Goal: Understand process/instructions: Learn how to perform a task or action

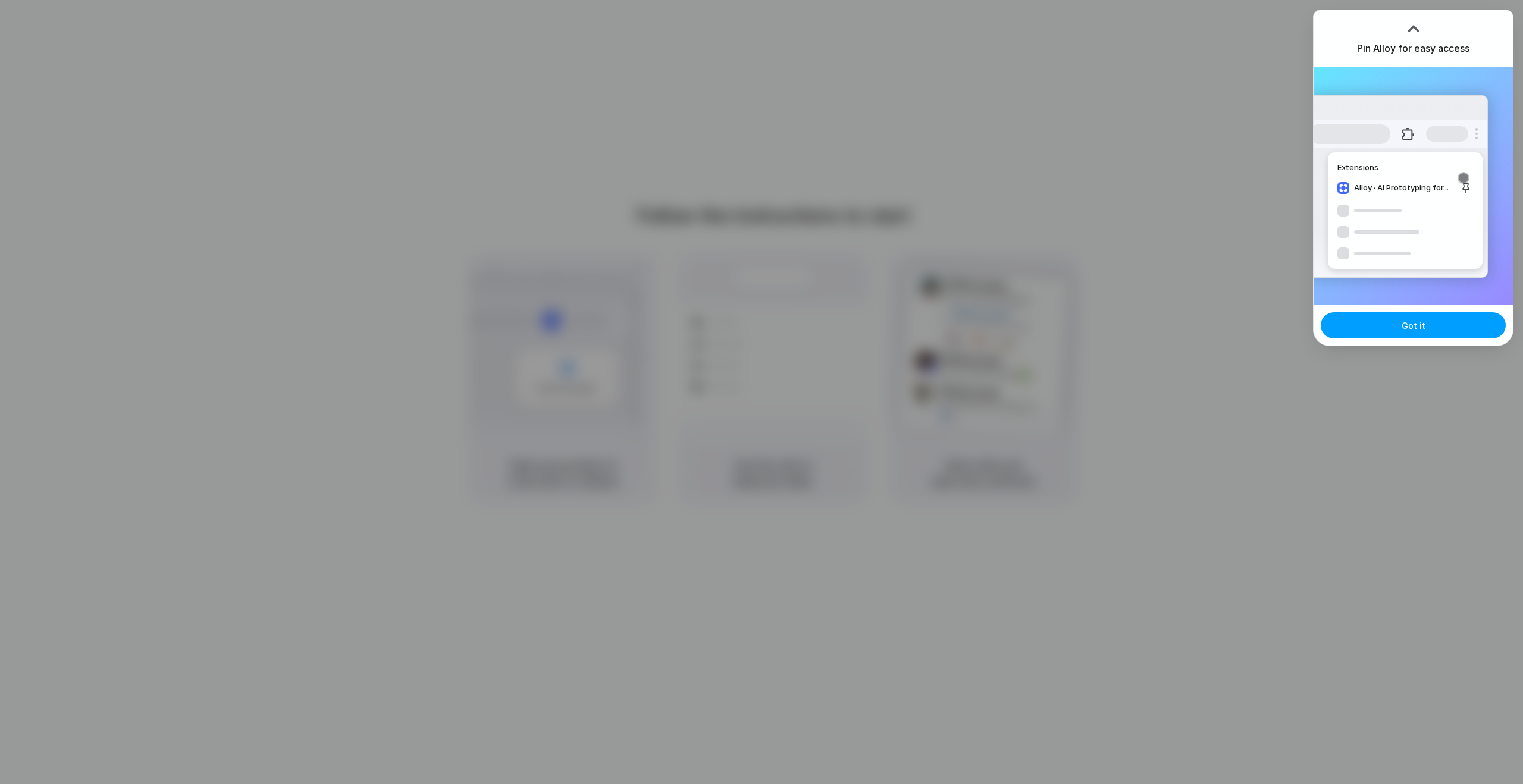
click at [1415, 333] on button "Got it" at bounding box center [1413, 325] width 185 height 26
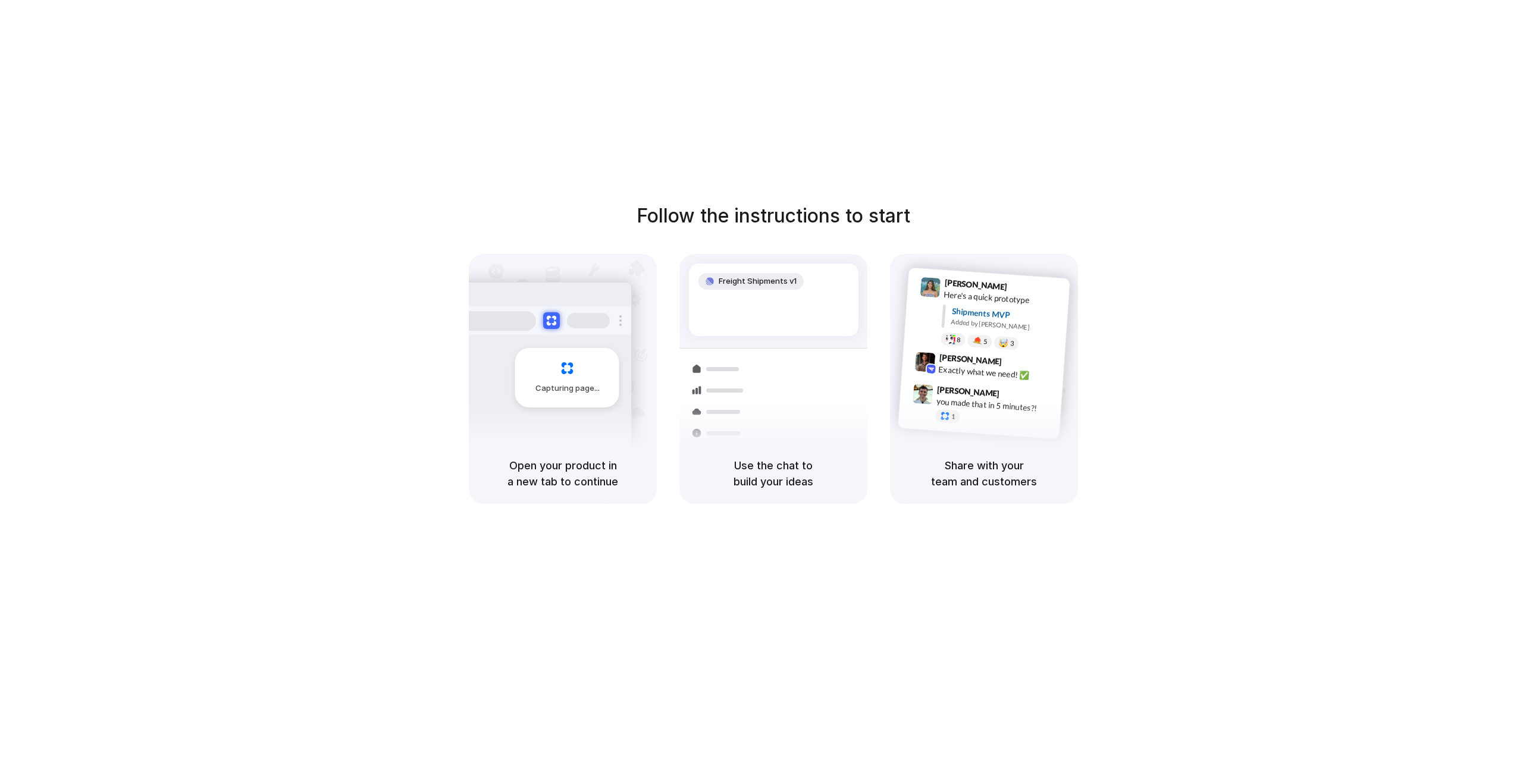
click at [804, 227] on h1 "Follow the instructions to start" at bounding box center [773, 215] width 274 height 29
click at [811, 220] on h1 "Follow the instructions to start" at bounding box center [773, 215] width 274 height 29
click at [1039, 511] on div "Follow the instructions to start Capturing page Open your product in a new tab …" at bounding box center [773, 404] width 1547 height 808
click at [645, 329] on div "Capturing page" at bounding box center [562, 349] width 188 height 190
click at [523, 348] on div "Capturing page" at bounding box center [567, 377] width 104 height 59
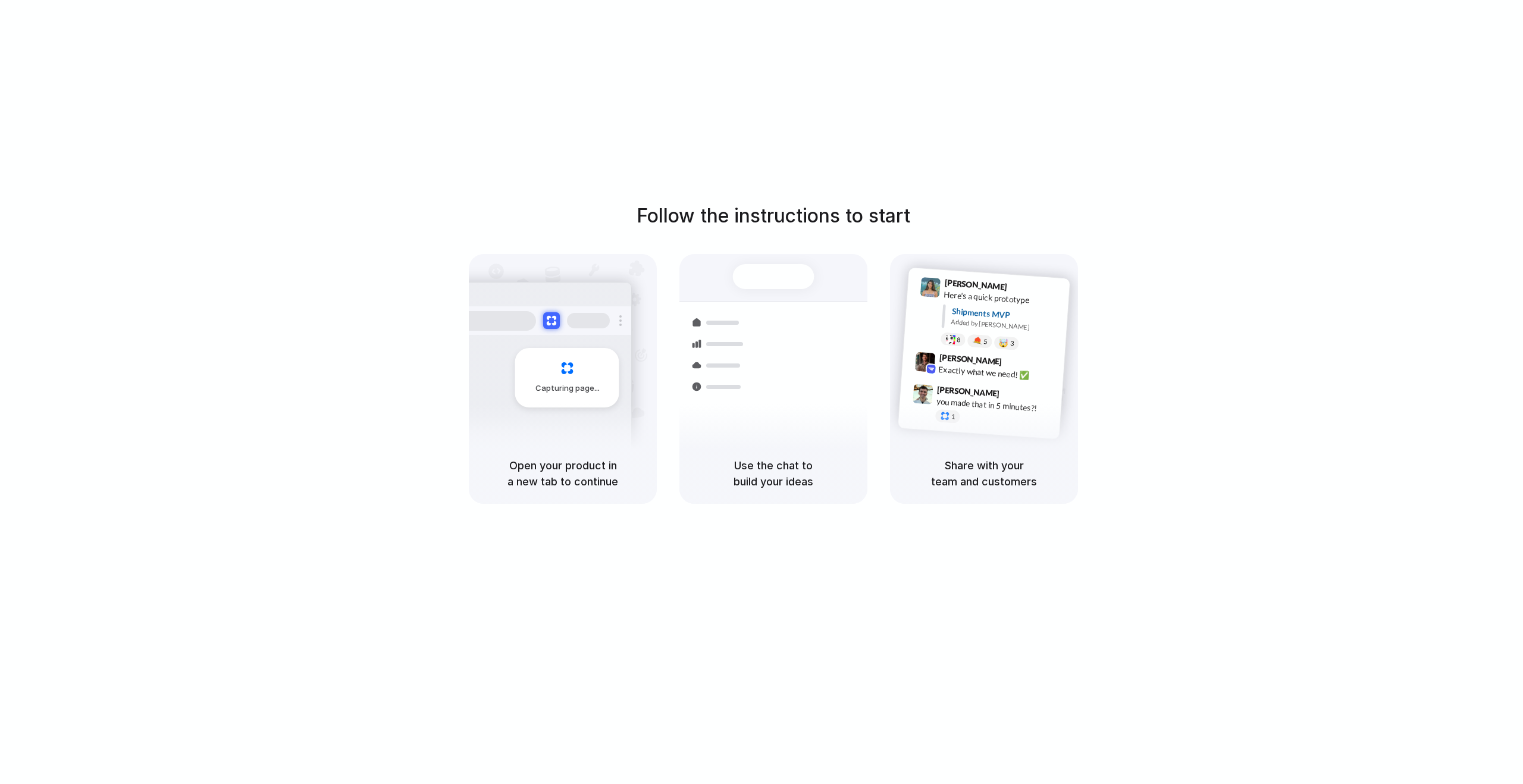
drag, startPoint x: 848, startPoint y: 362, endPoint x: 985, endPoint y: 352, distance: 137.4
click at [851, 369] on div "Express delivery to [GEOGRAPHIC_DATA] Priority • 2-day • Dispatched" at bounding box center [843, 392] width 161 height 46
click at [1038, 349] on div "8 5 🤯 3" at bounding box center [1000, 342] width 119 height 21
click at [983, 356] on div "[PERSON_NAME] 9:42 AM" at bounding box center [998, 362] width 119 height 22
